Goal: Navigation & Orientation: Understand site structure

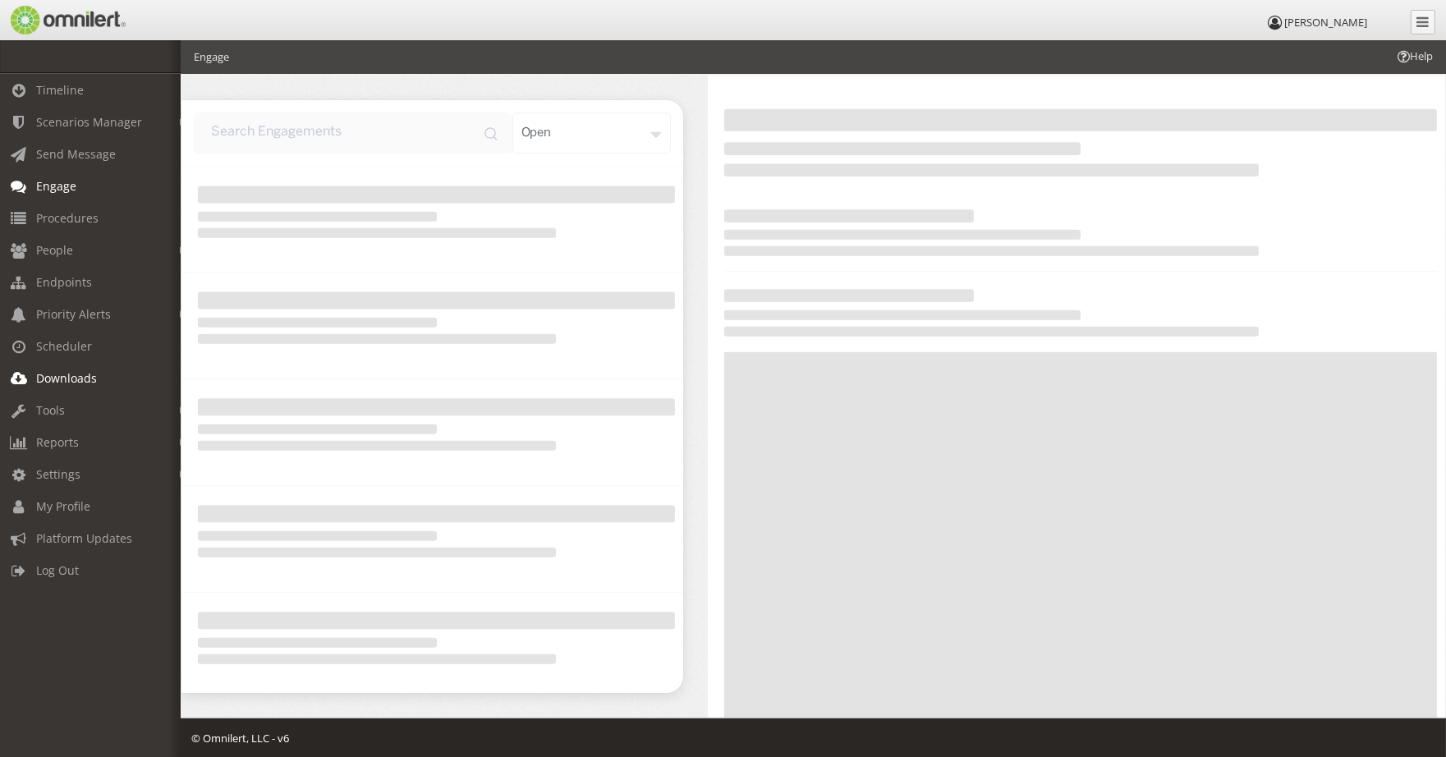
click at [66, 370] on span "Downloads" at bounding box center [66, 378] width 61 height 16
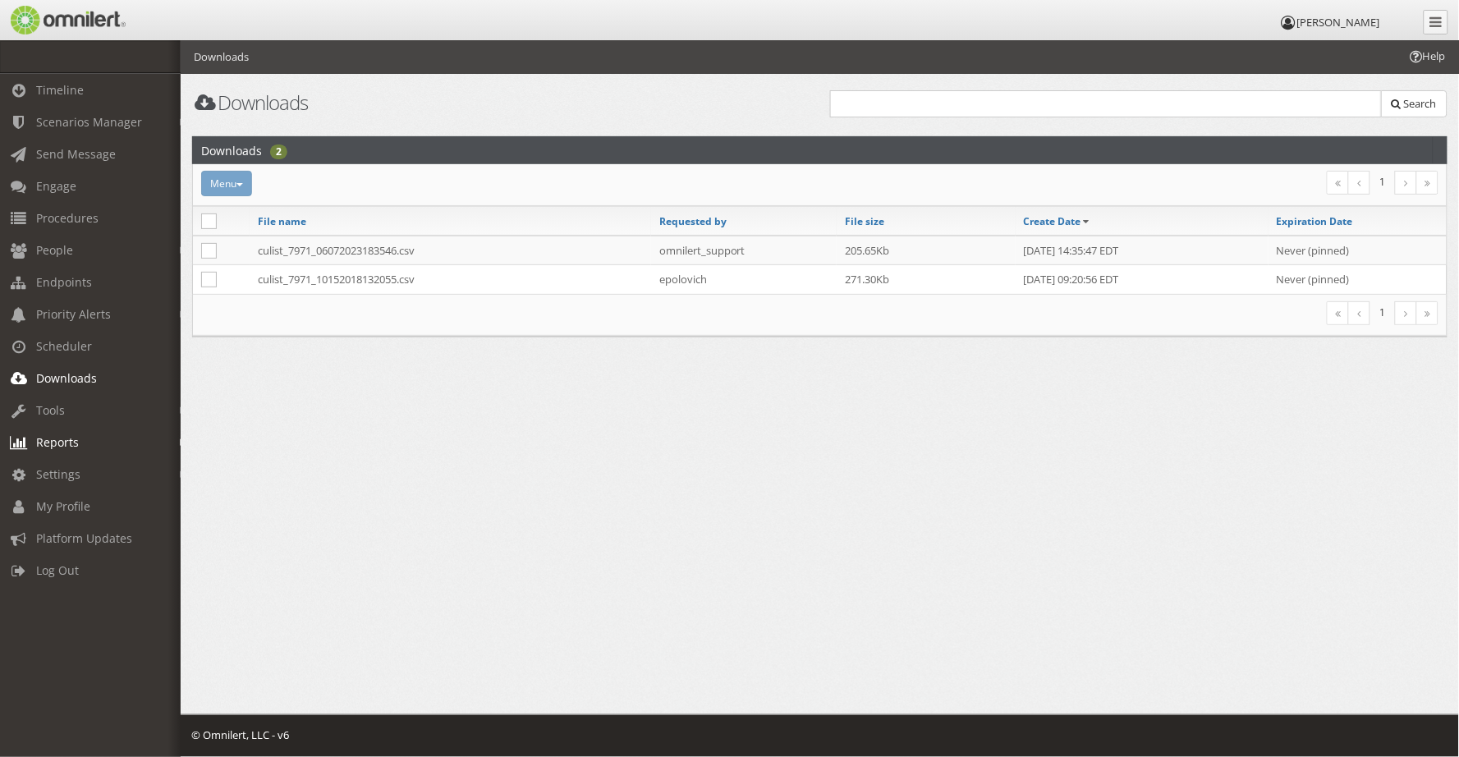
click at [43, 439] on span "Reports" at bounding box center [57, 442] width 43 height 16
click at [41, 403] on span "Tools" at bounding box center [50, 410] width 29 height 16
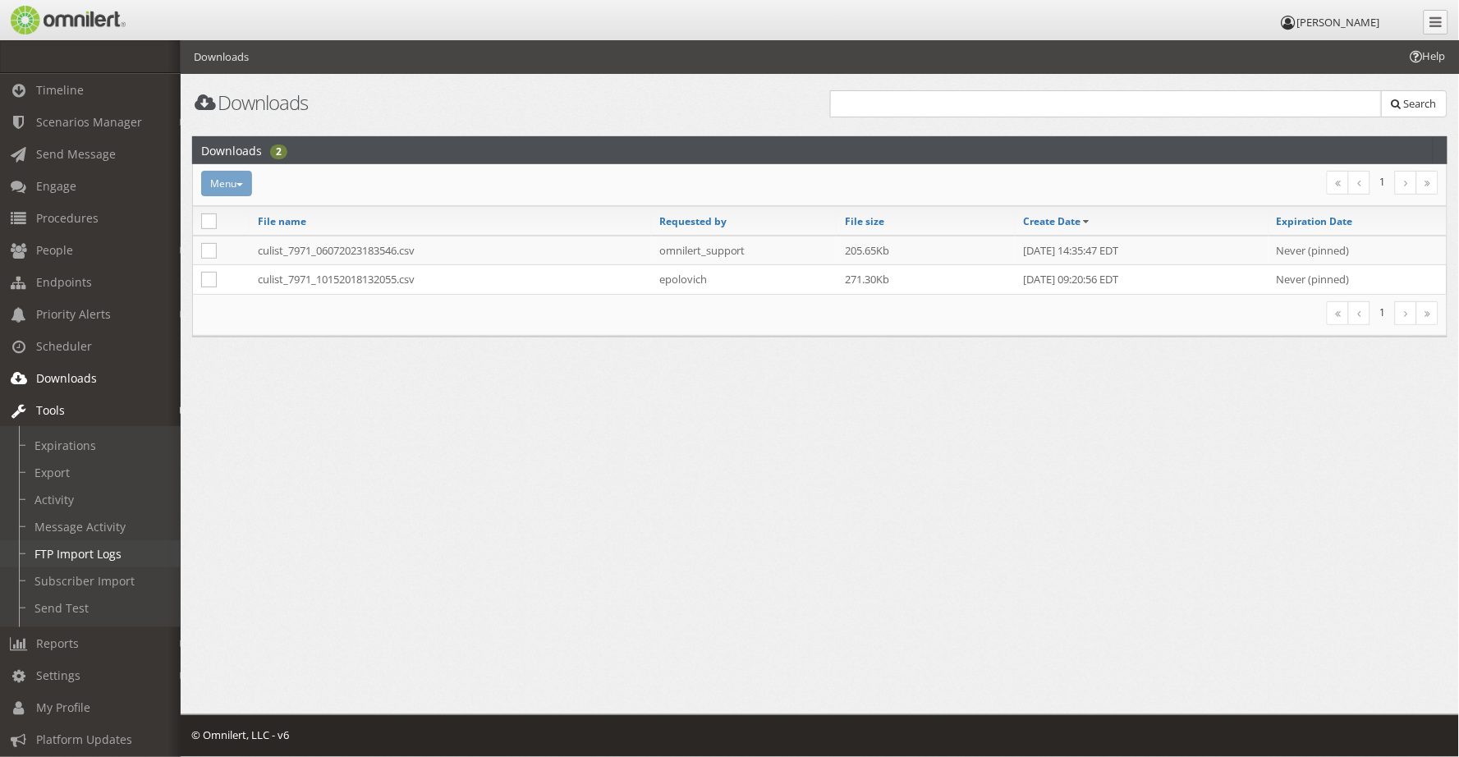
click at [71, 547] on link "FTP Import Logs" at bounding box center [97, 553] width 195 height 27
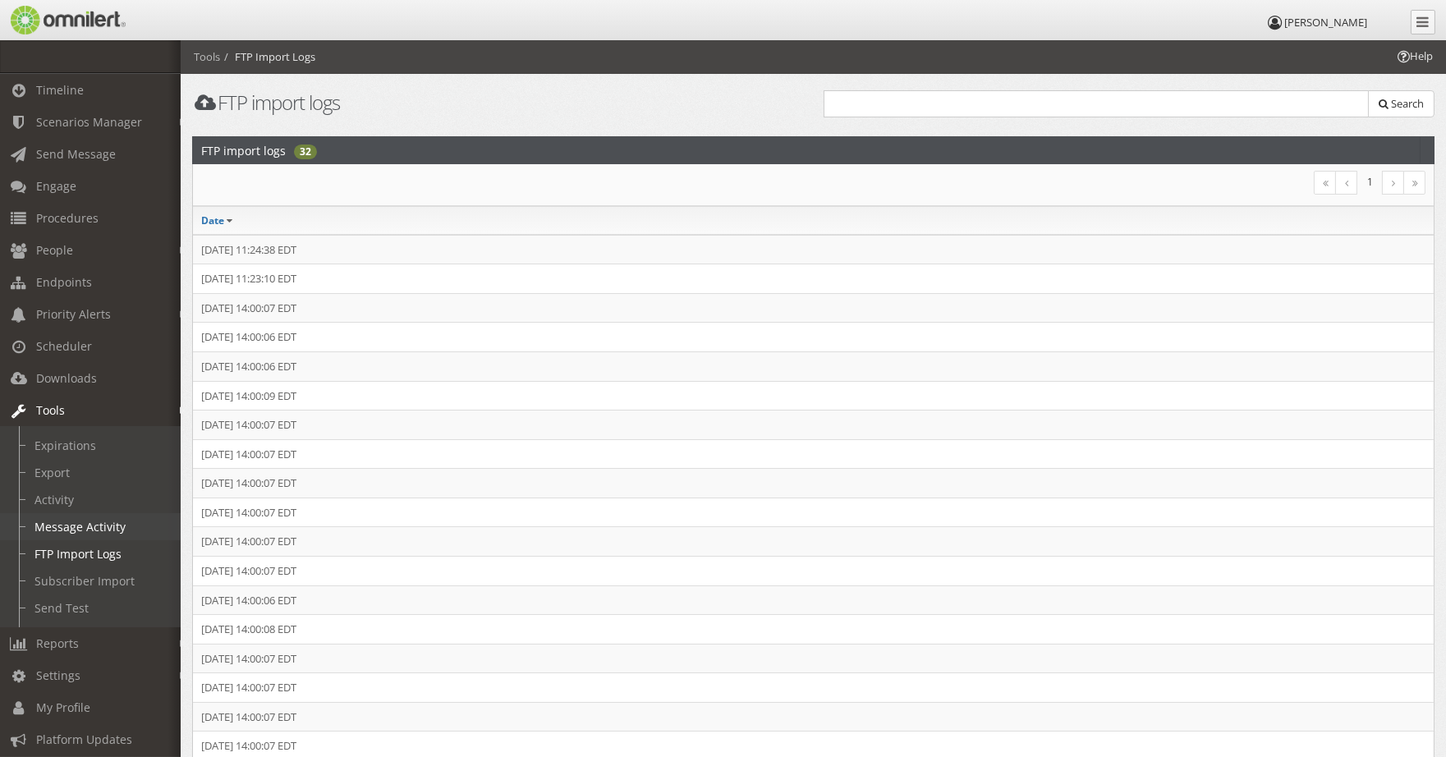
click at [92, 524] on link "Message Activity" at bounding box center [97, 526] width 195 height 27
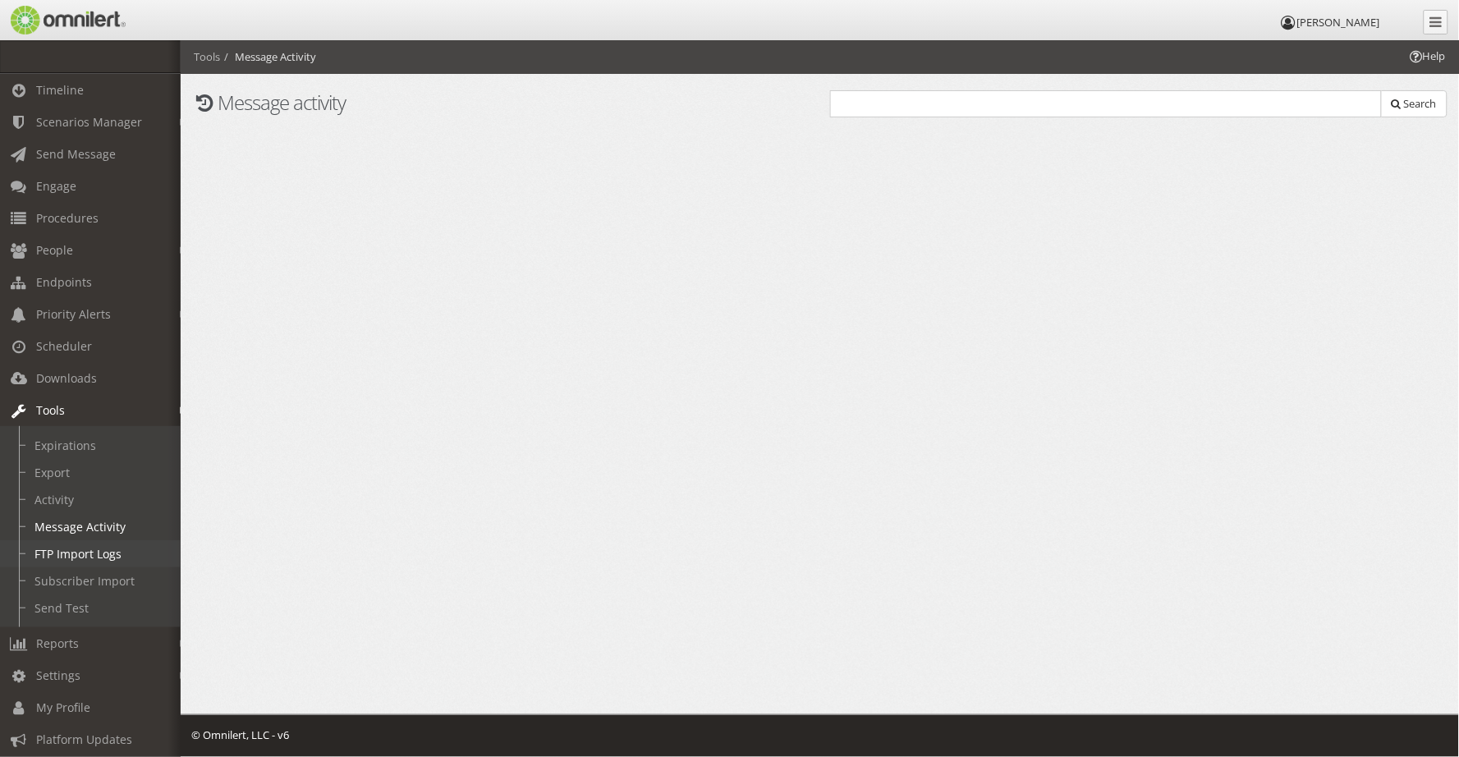
click at [95, 545] on link "FTP Import Logs" at bounding box center [97, 553] width 195 height 27
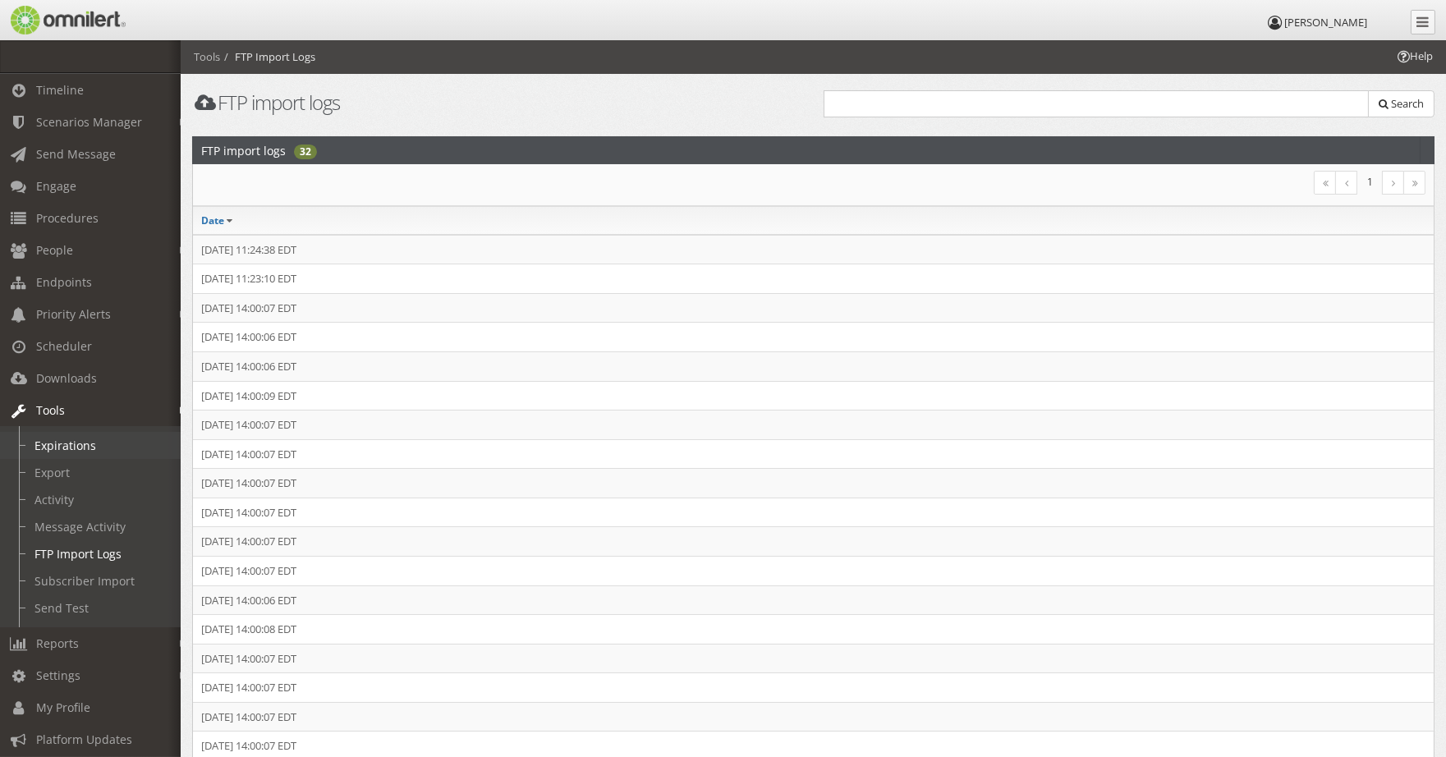
click at [63, 443] on link "Expirations" at bounding box center [97, 445] width 195 height 27
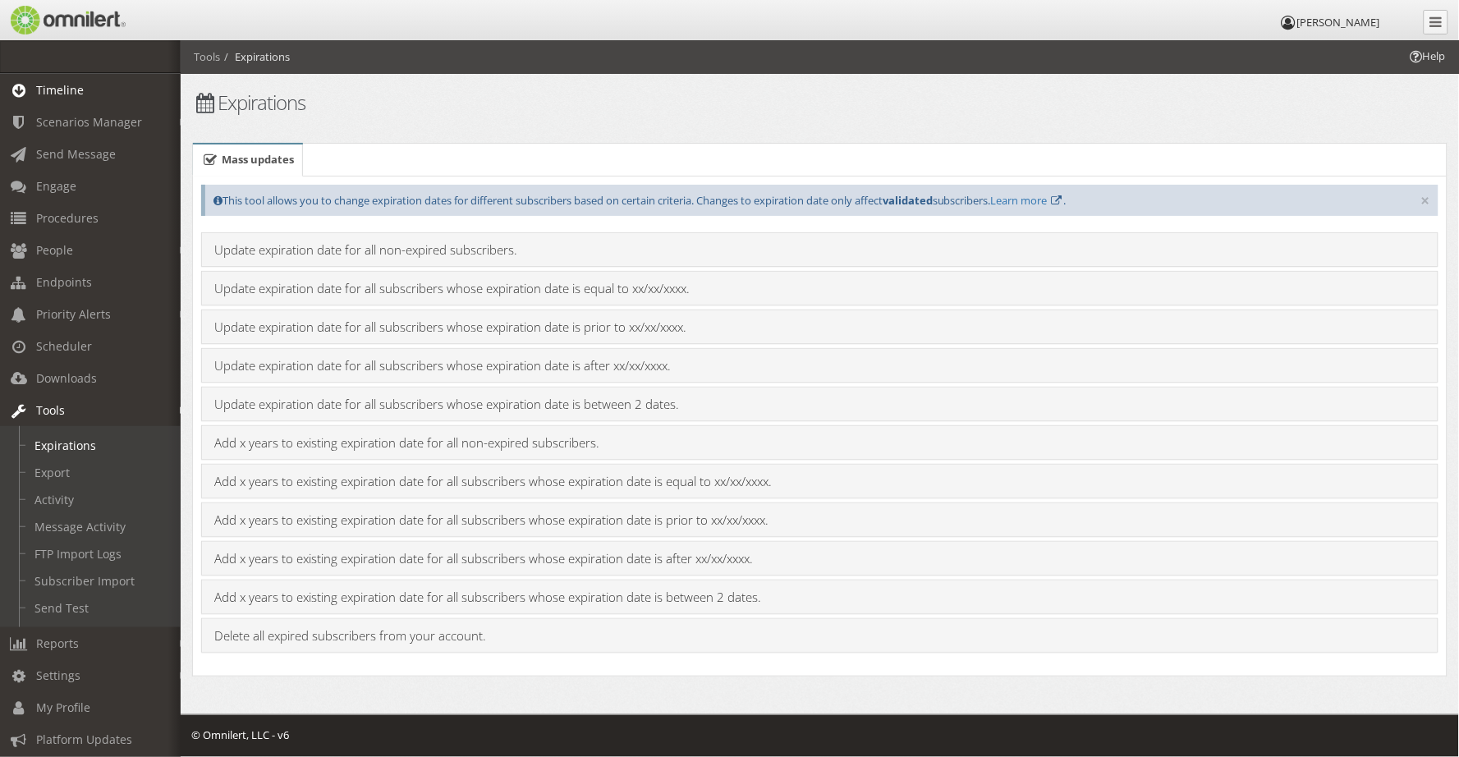
click at [61, 91] on span "Timeline" at bounding box center [60, 90] width 48 height 16
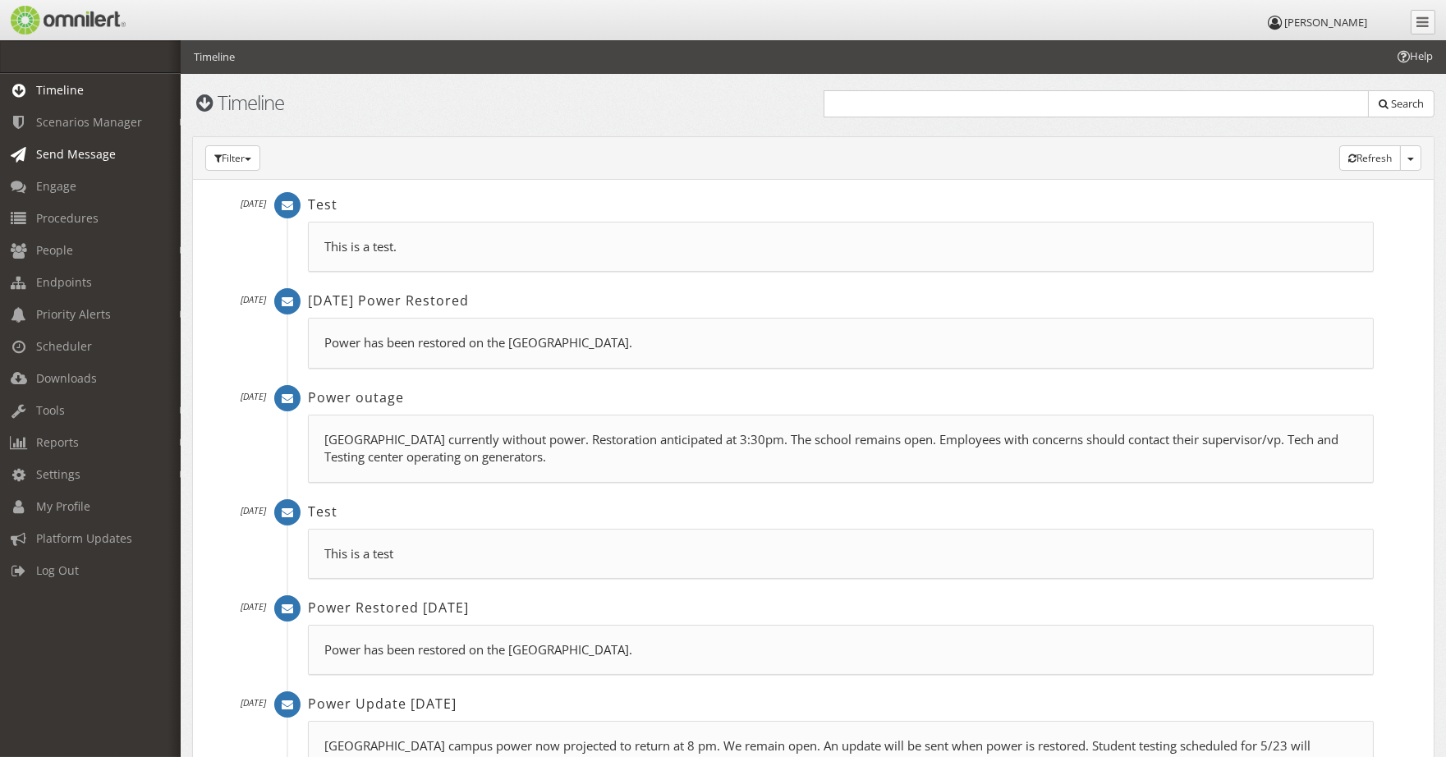
click at [63, 153] on span "Send Message" at bounding box center [76, 154] width 80 height 16
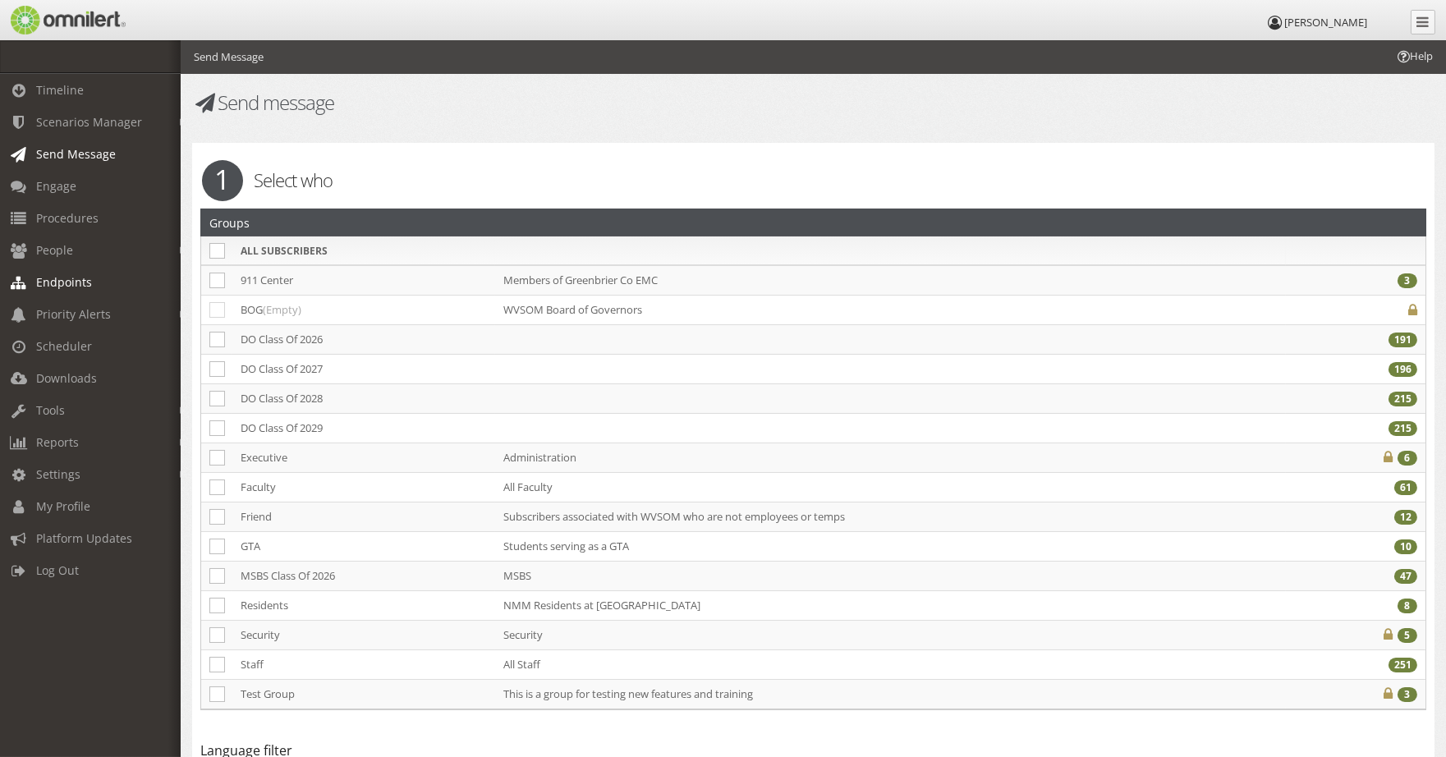
click at [63, 278] on span "Endpoints" at bounding box center [64, 282] width 56 height 16
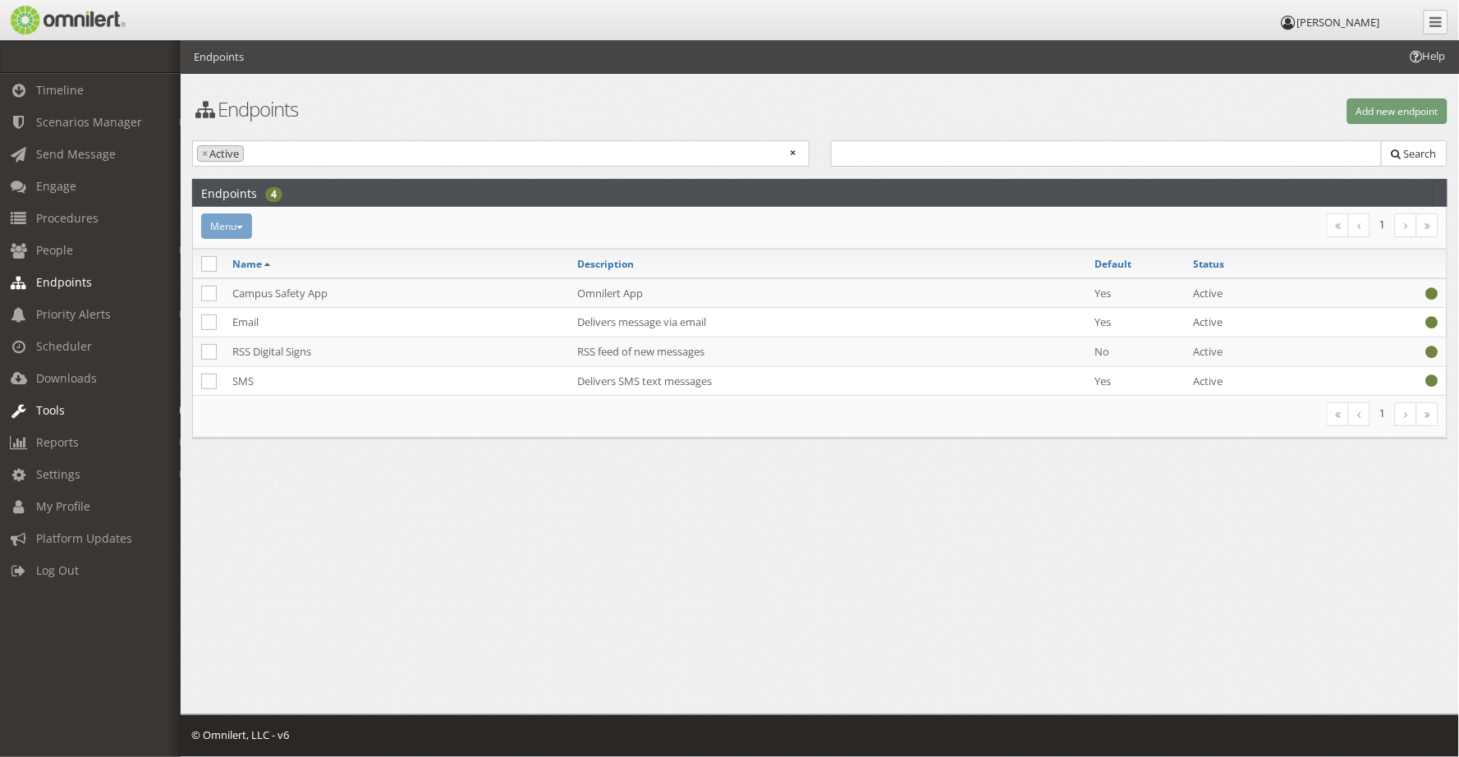
click at [49, 407] on span "Tools" at bounding box center [50, 410] width 29 height 16
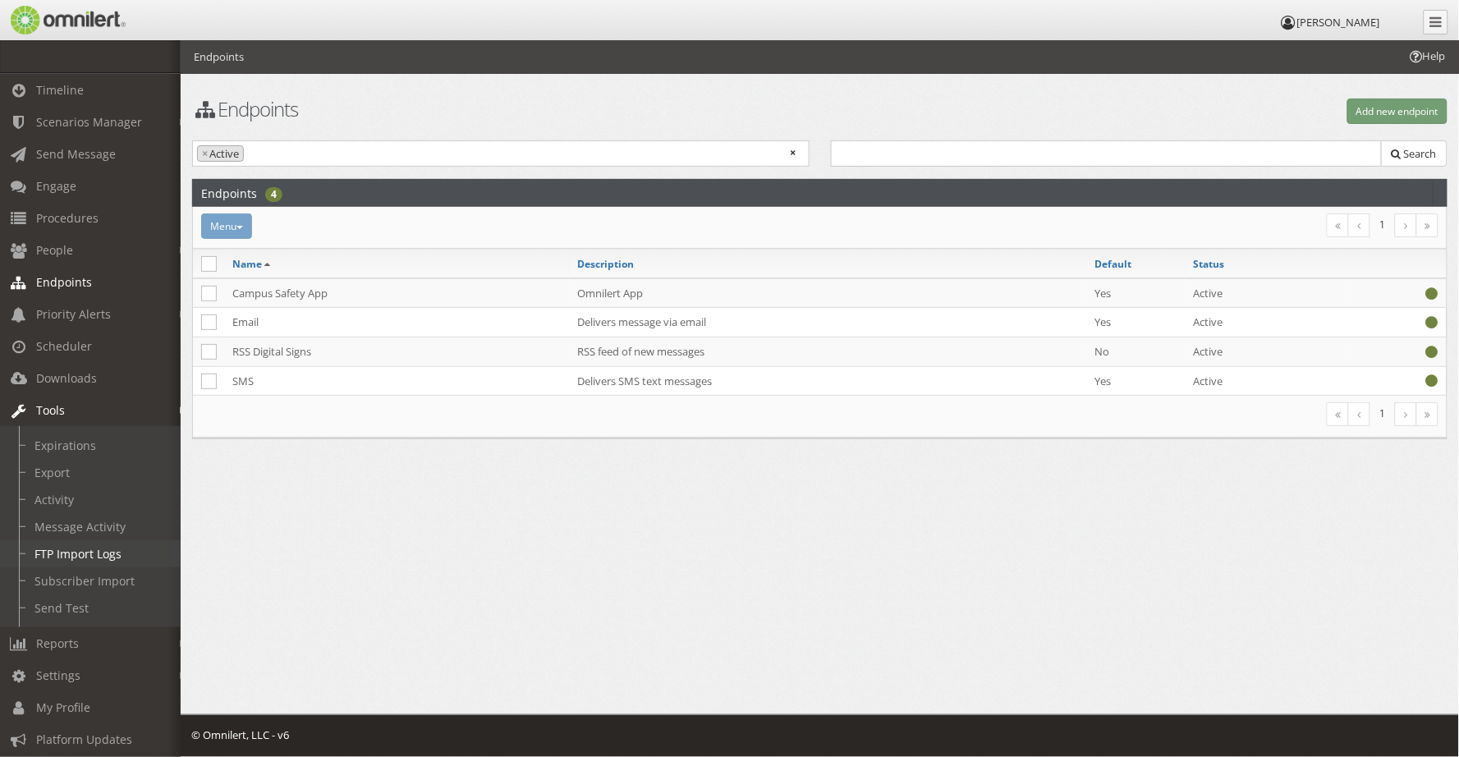
click at [56, 551] on link "FTP Import Logs" at bounding box center [97, 553] width 195 height 27
